Goal: Information Seeking & Learning: Learn about a topic

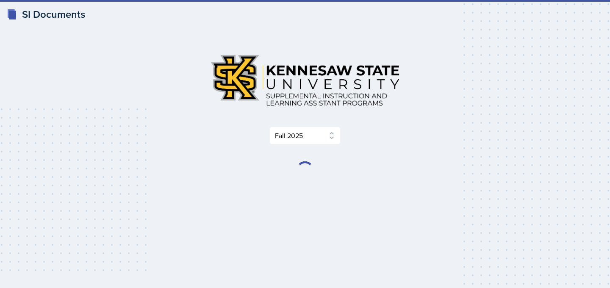
select select "2bed604d-1099-4043-b1bc-2365e8740244"
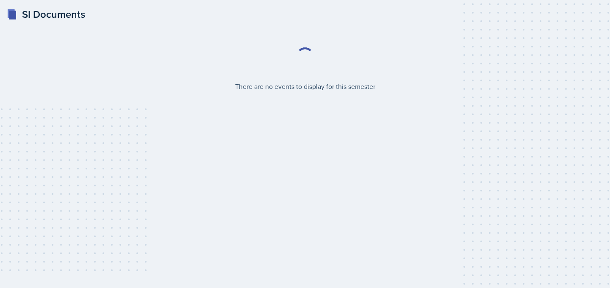
select select "2bed604d-1099-4043-b1bc-2365e8740244"
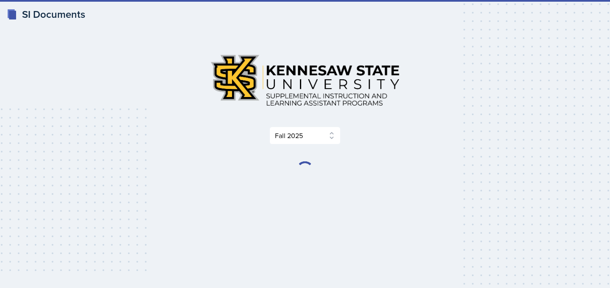
select select "2bed604d-1099-4043-b1bc-2365e8740244"
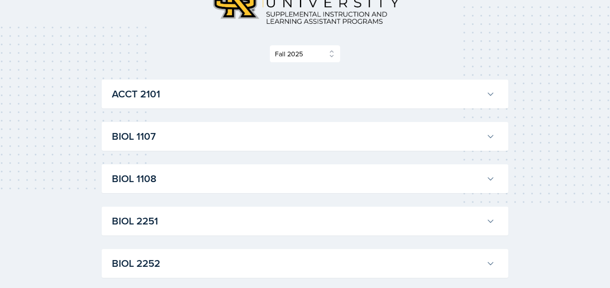
scroll to position [81, 0]
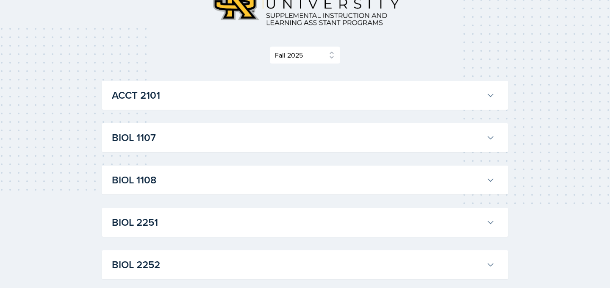
click at [234, 141] on h3 "BIOL 1107" at bounding box center [297, 137] width 371 height 15
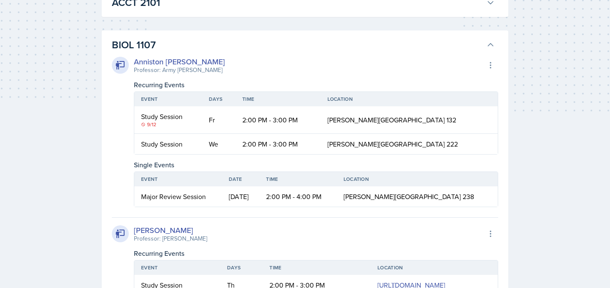
scroll to position [175, 0]
